Goal: Information Seeking & Learning: Find specific fact

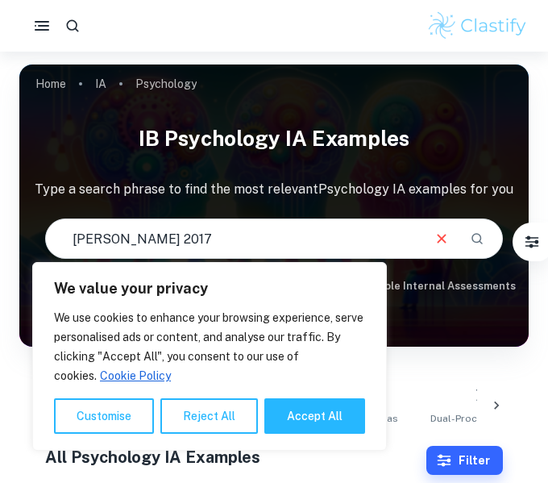
type input "[PERSON_NAME] 2017"
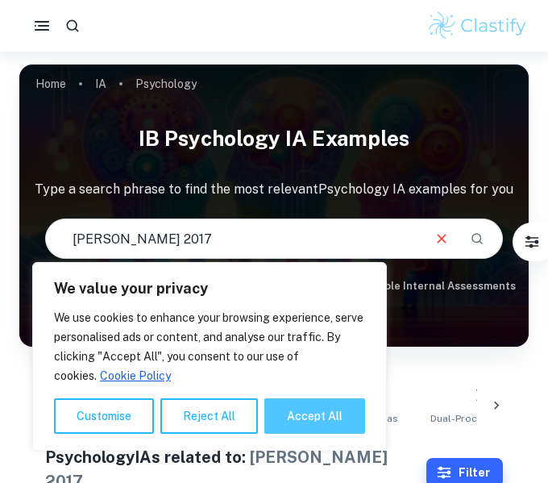
click at [300, 416] on button "Accept All" at bounding box center [314, 415] width 101 height 35
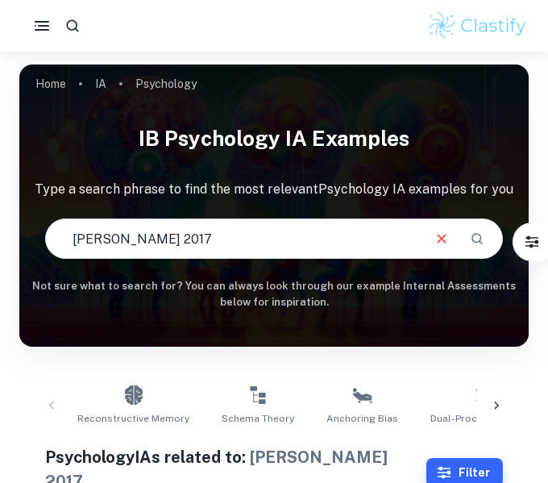
checkbox input "true"
